Goal: Check status: Check status

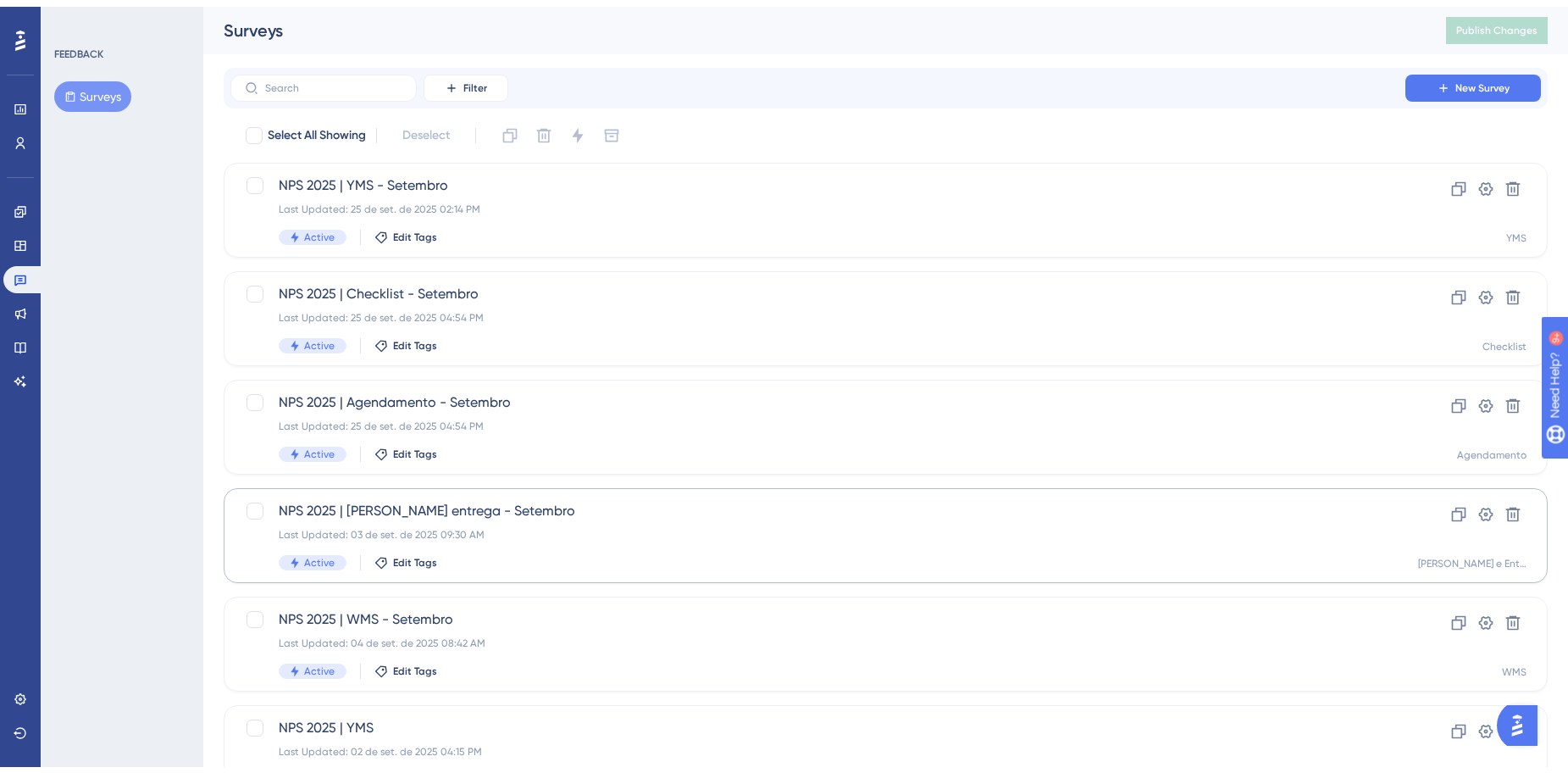
scroll to position [84, 0]
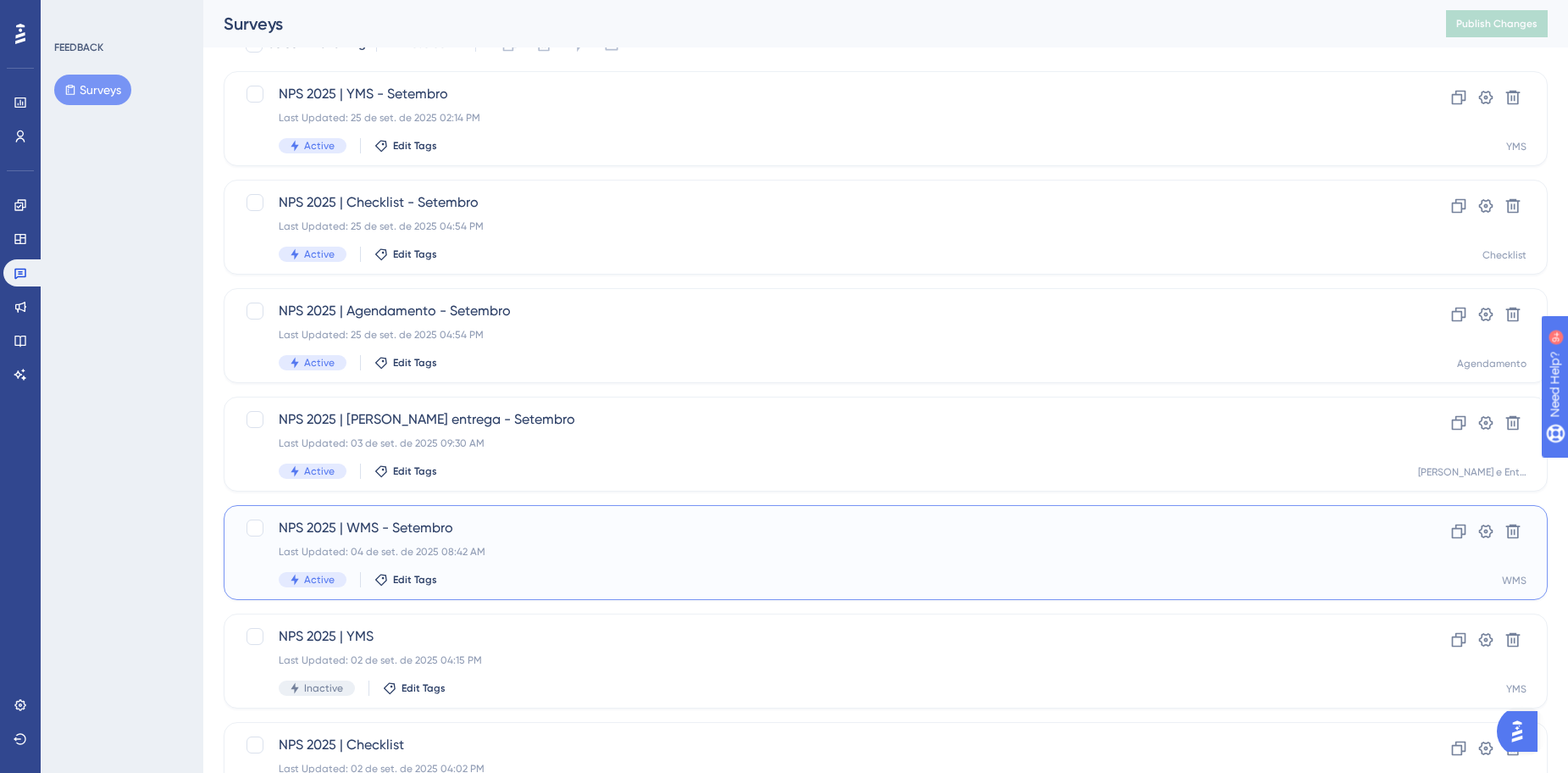
click at [333, 515] on div "NPS 2025 | WMS - Setembro Last Updated: 04 de set. de 2025 08:42 AM Active Edit…" at bounding box center [885, 553] width 1324 height 95
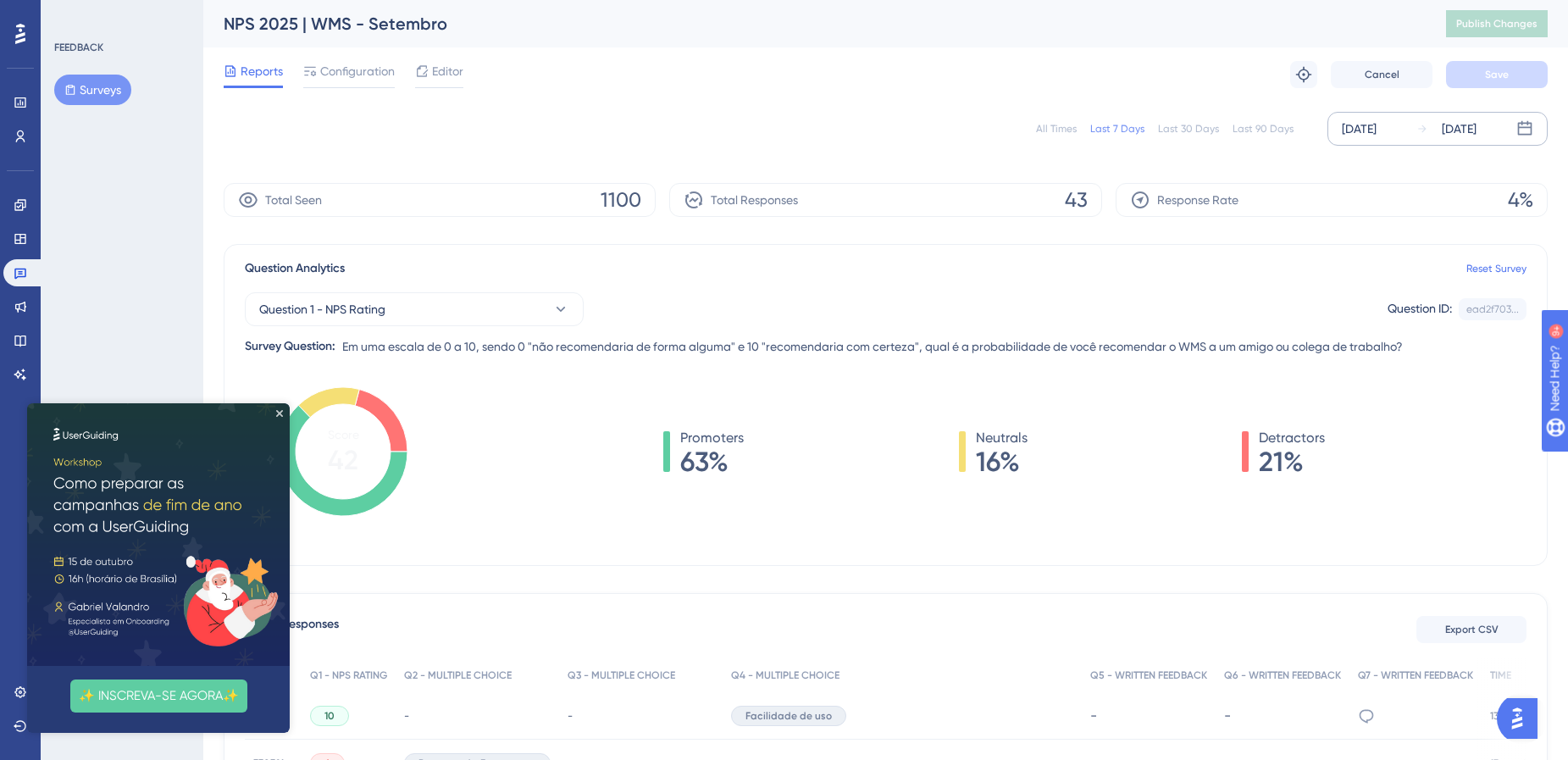
click at [1345, 140] on div "[DATE] [DATE]" at bounding box center [1437, 128] width 220 height 34
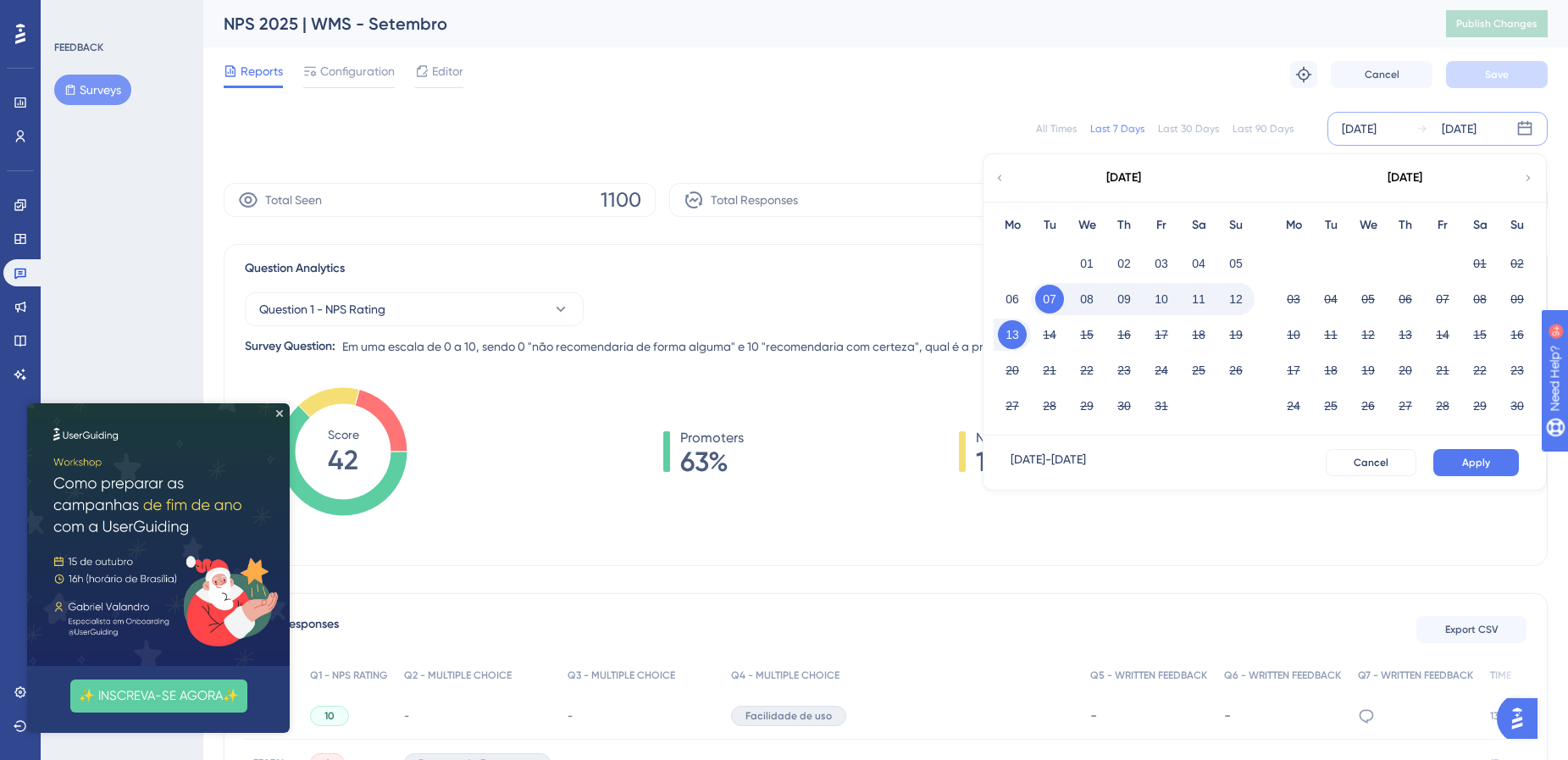
click at [1001, 173] on icon at bounding box center [999, 178] width 12 height 16
click at [1291, 258] on button "01" at bounding box center [1293, 263] width 28 height 28
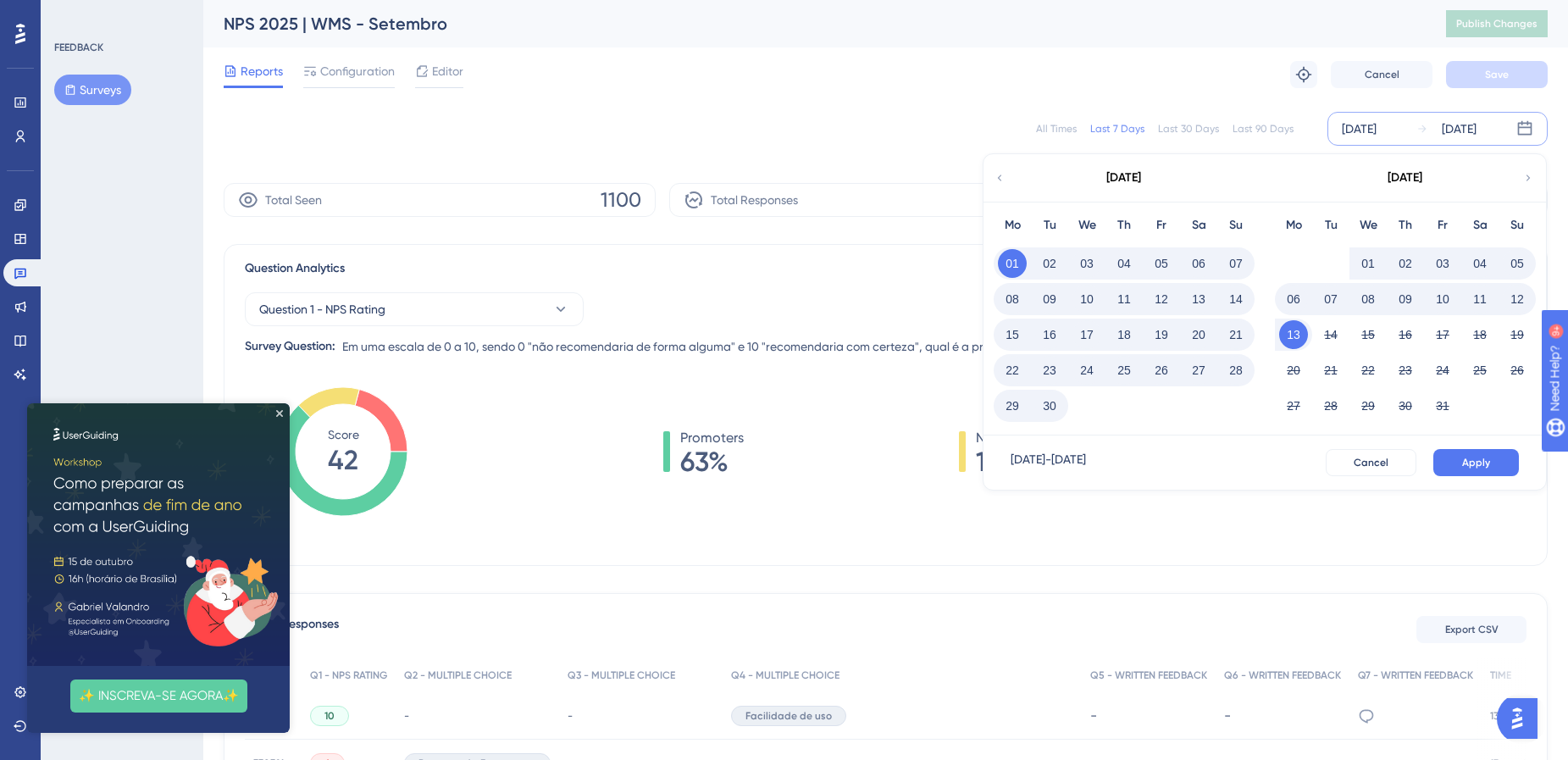
click at [1048, 405] on button "30" at bounding box center [1048, 405] width 28 height 28
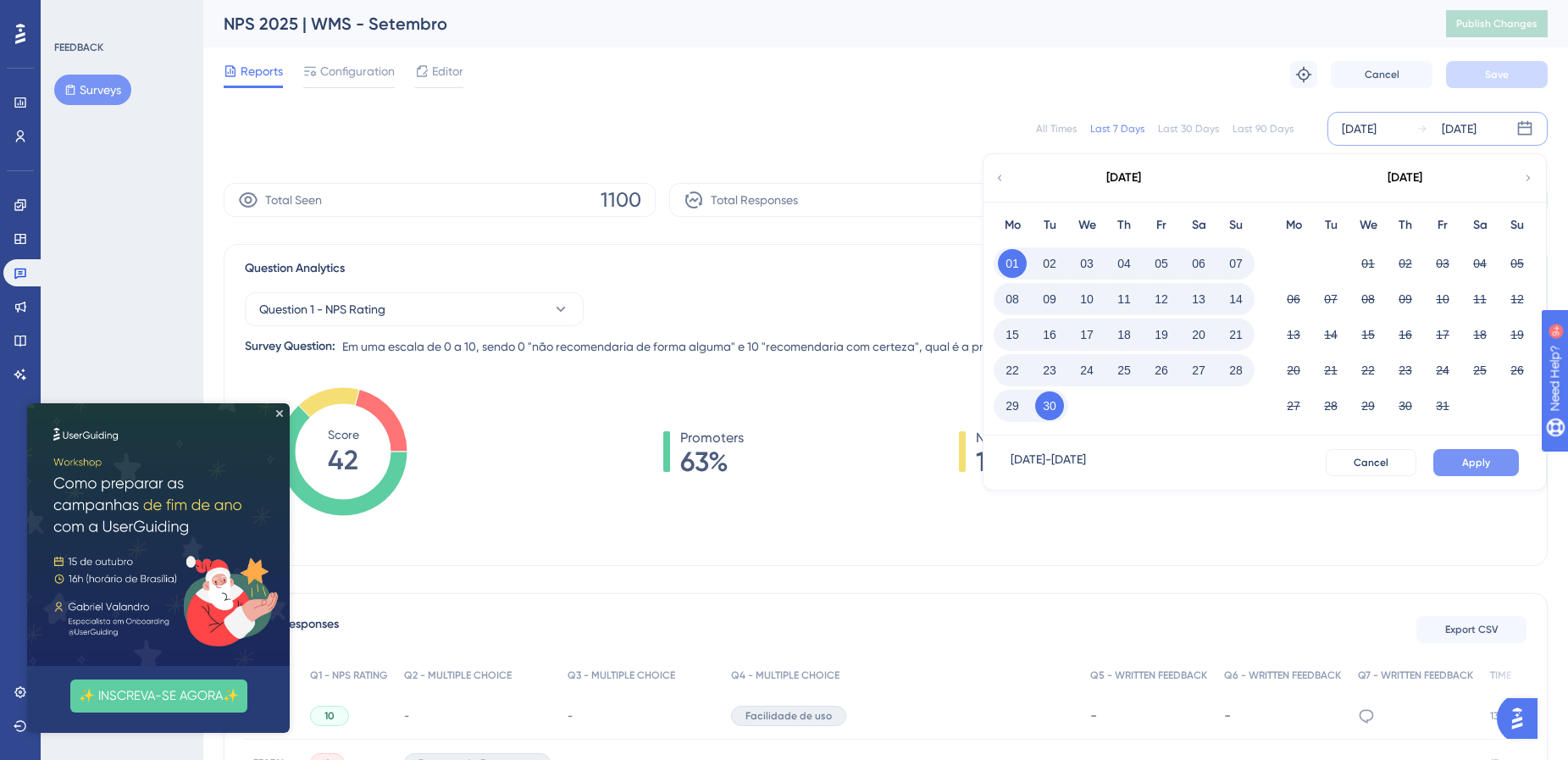
click at [1488, 460] on span "Apply" at bounding box center [1475, 462] width 27 height 14
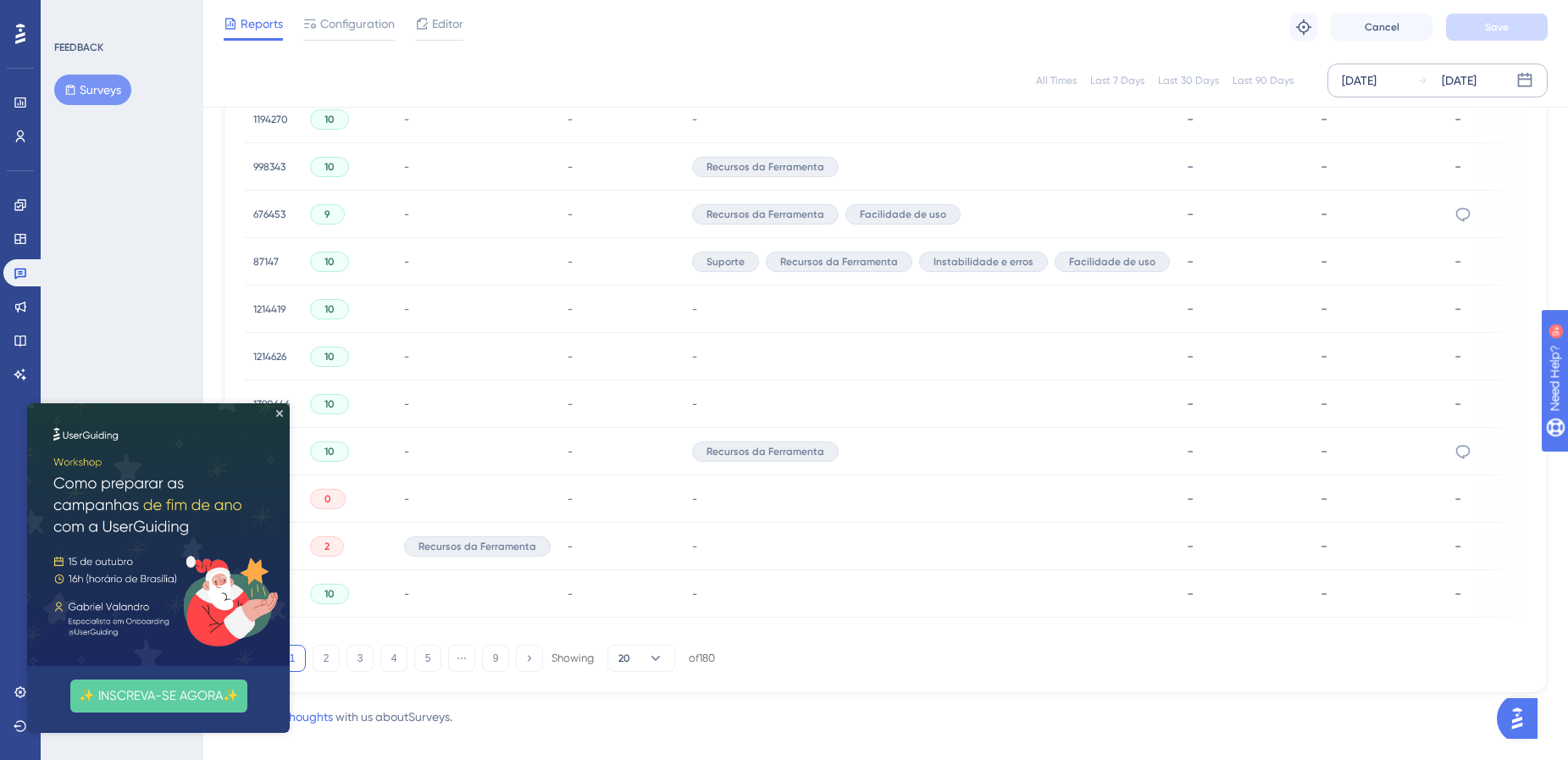
scroll to position [1044, 0]
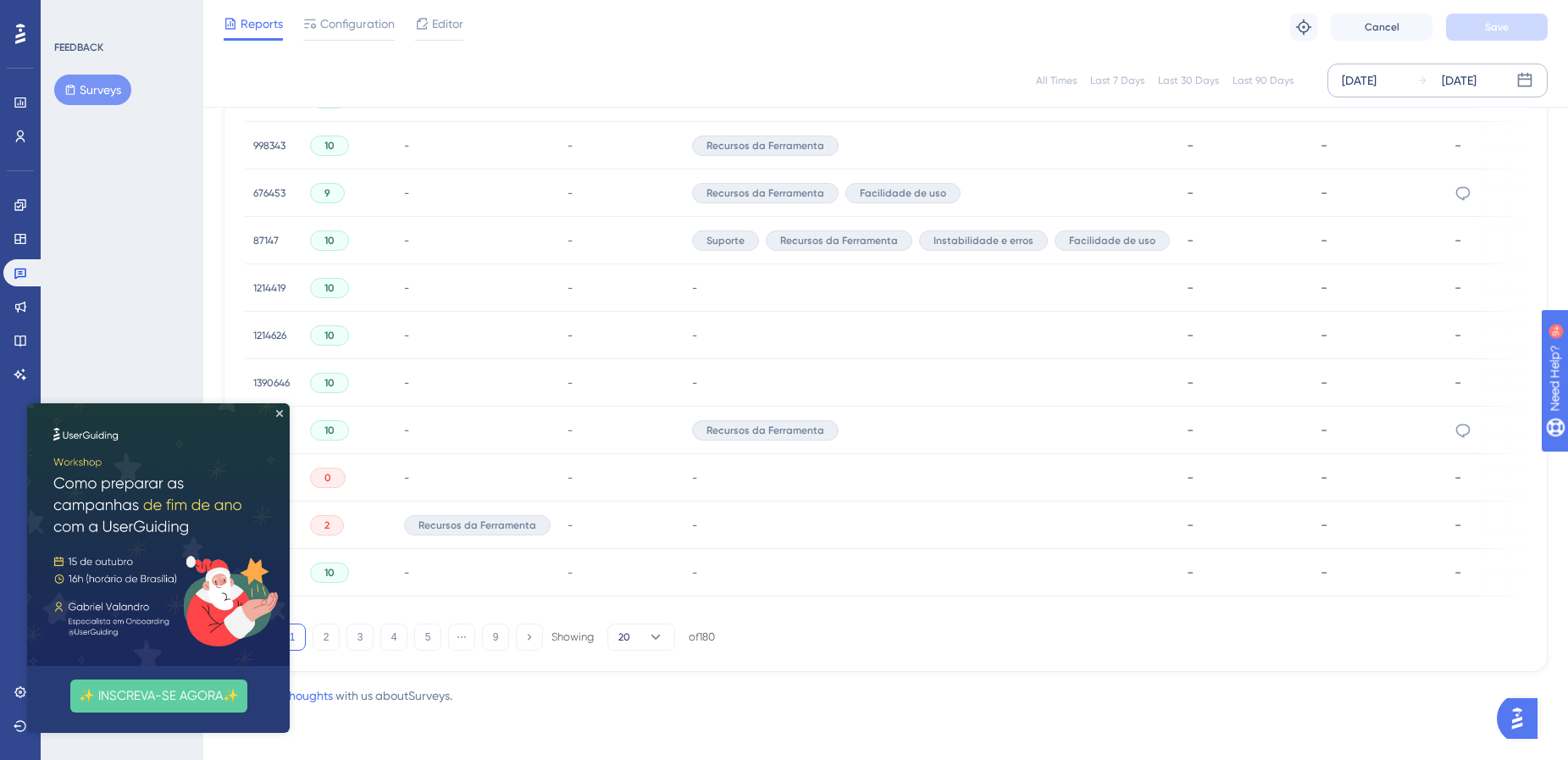
click at [279, 407] on img at bounding box center [159, 534] width 263 height 263
click at [280, 412] on icon "Close Preview" at bounding box center [279, 413] width 6 height 6
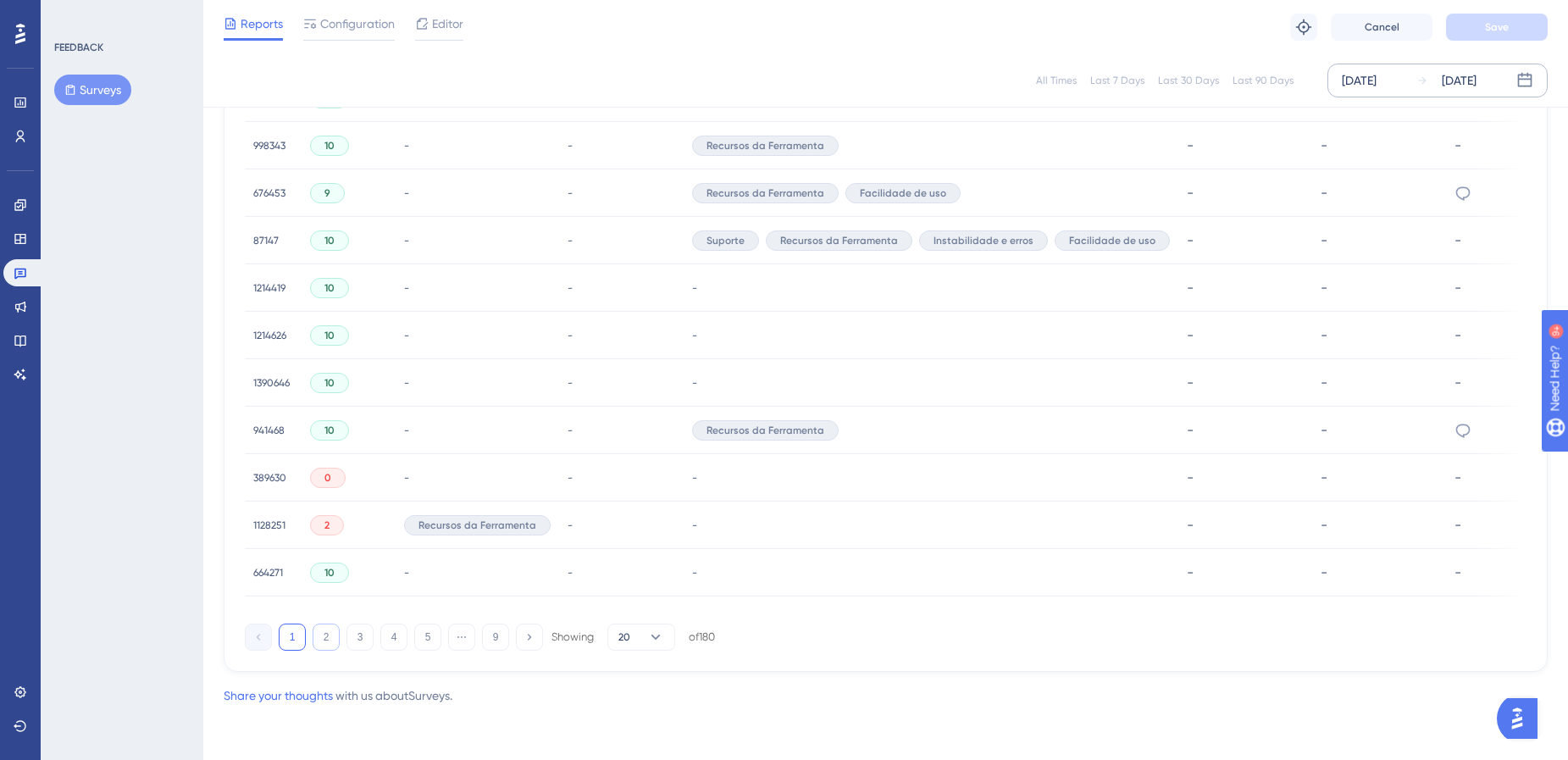
click at [322, 638] on button "2" at bounding box center [326, 637] width 27 height 28
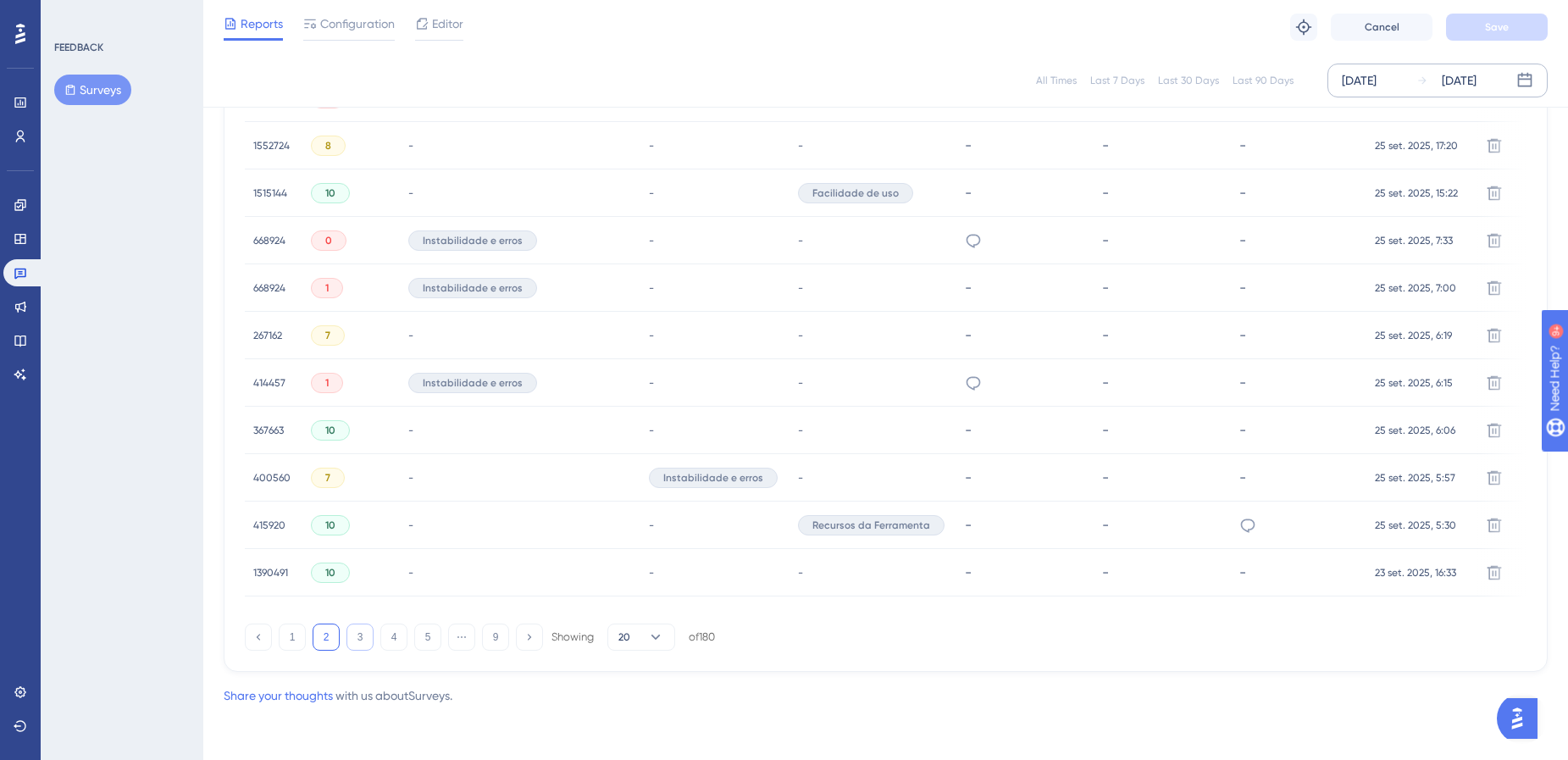
click at [360, 642] on button "3" at bounding box center [360, 637] width 27 height 28
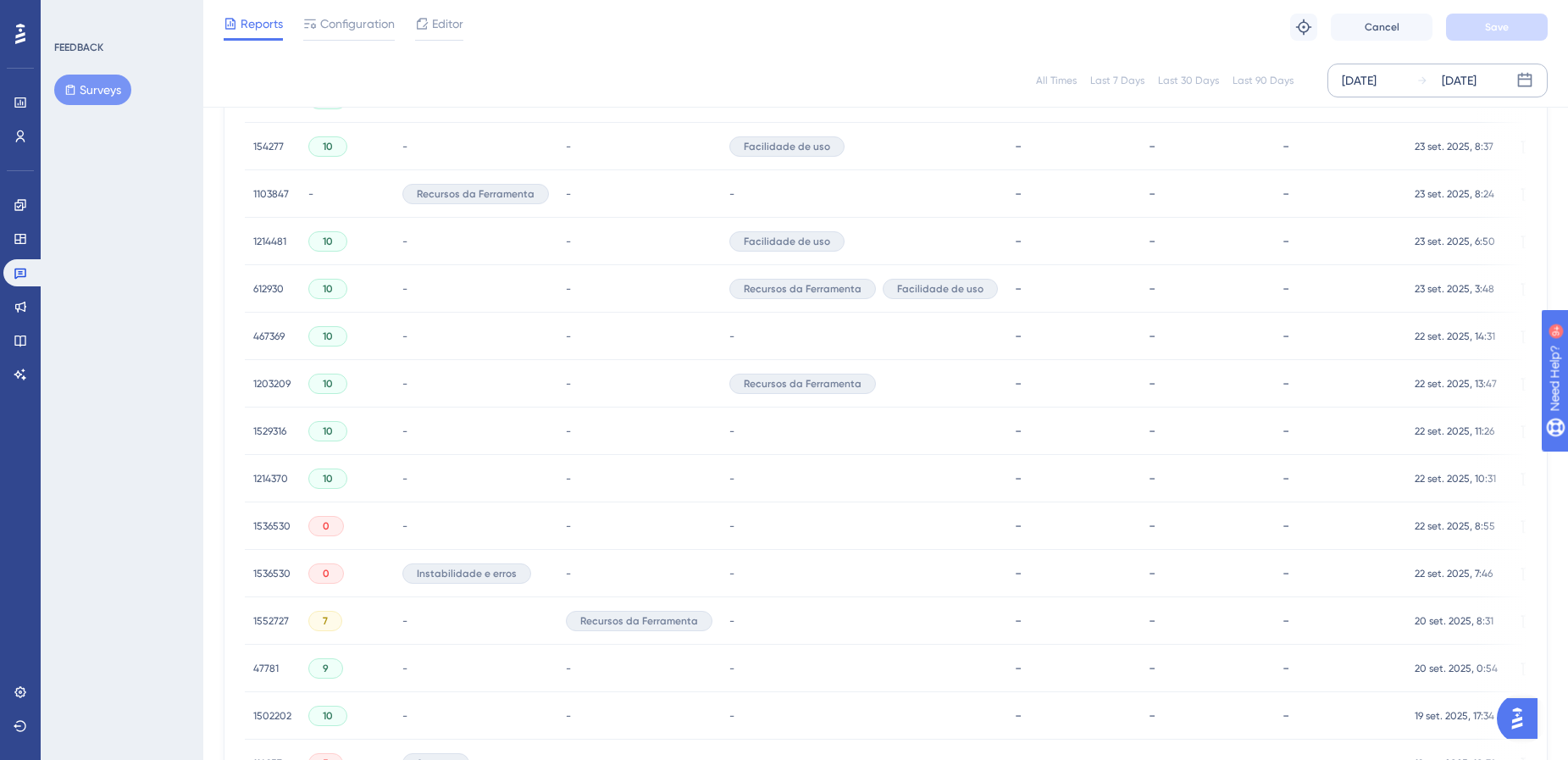
scroll to position [535, 0]
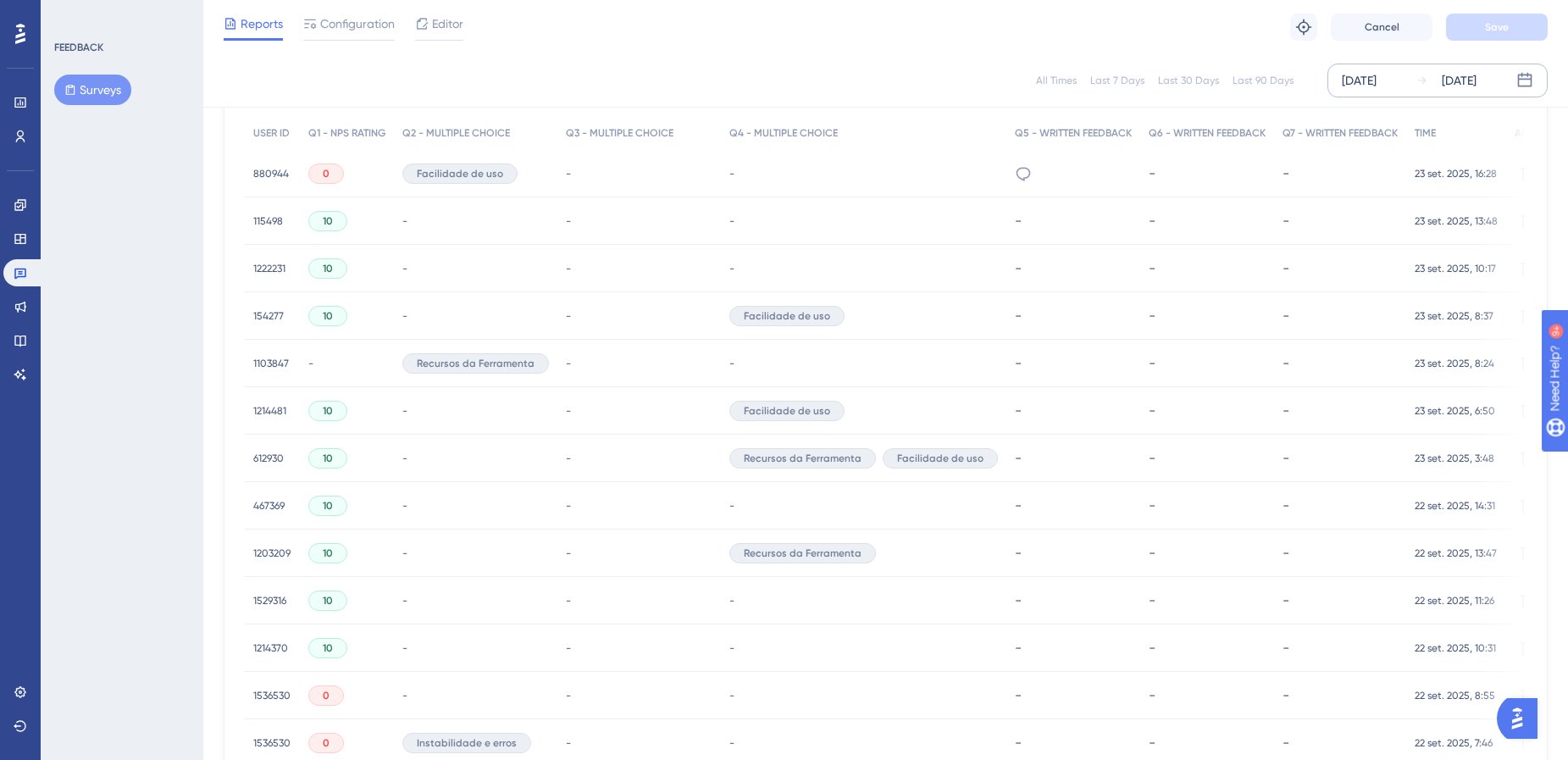
click at [269, 354] on div "1103847 1103847" at bounding box center [270, 364] width 36 height 48
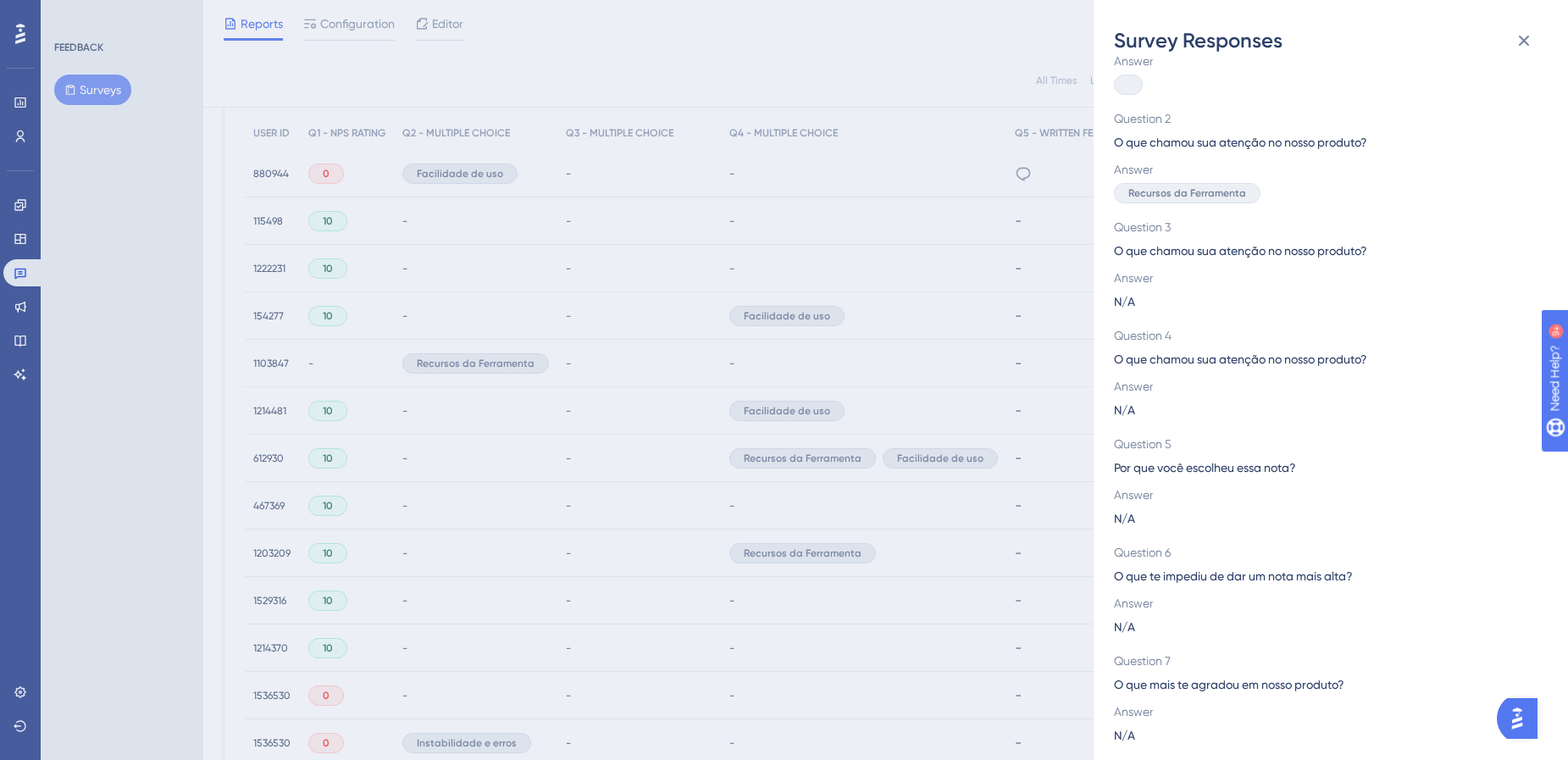
scroll to position [0, 0]
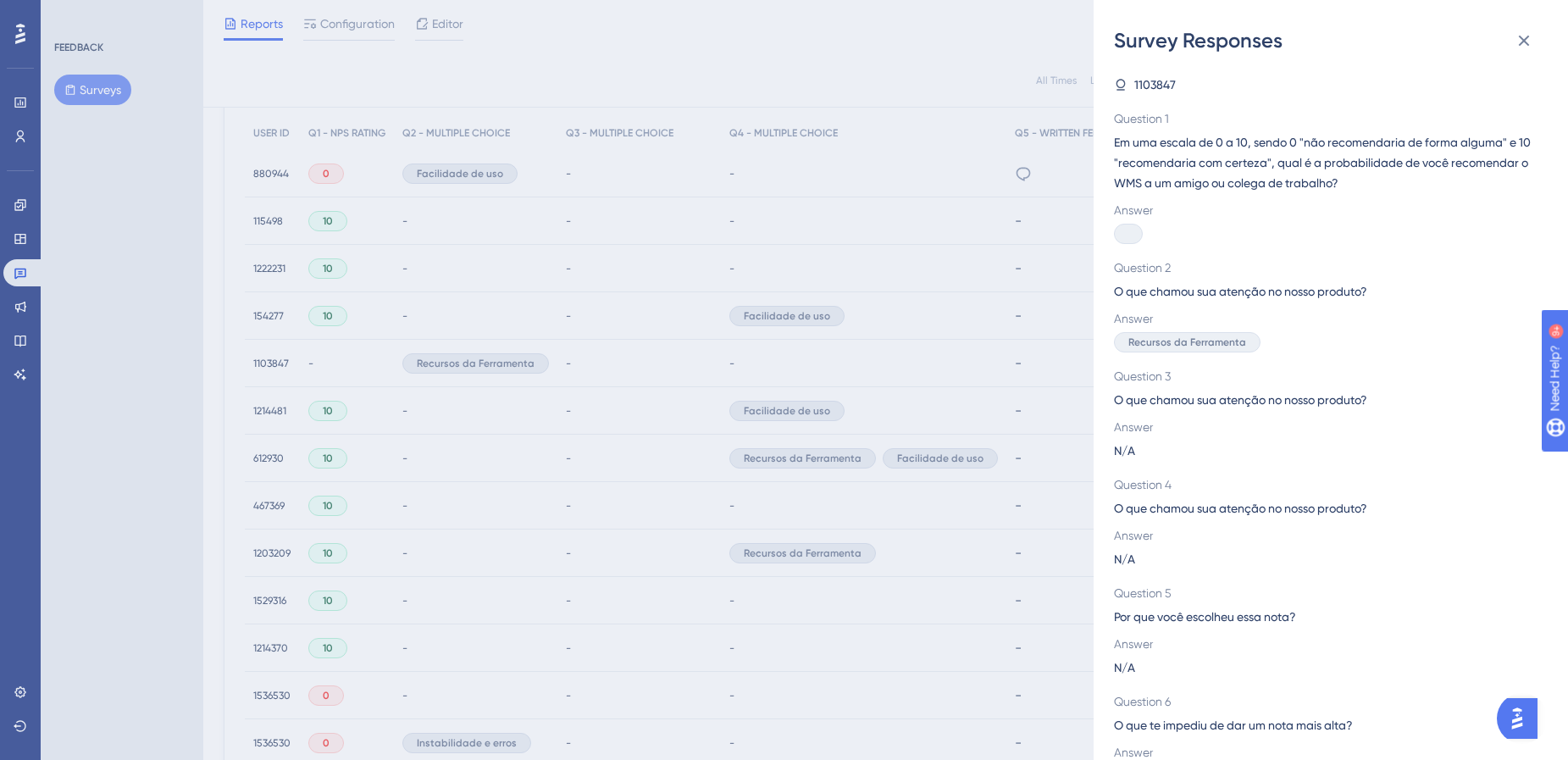
click at [1524, 46] on icon at bounding box center [1524, 40] width 20 height 20
